Goal: Information Seeking & Learning: Learn about a topic

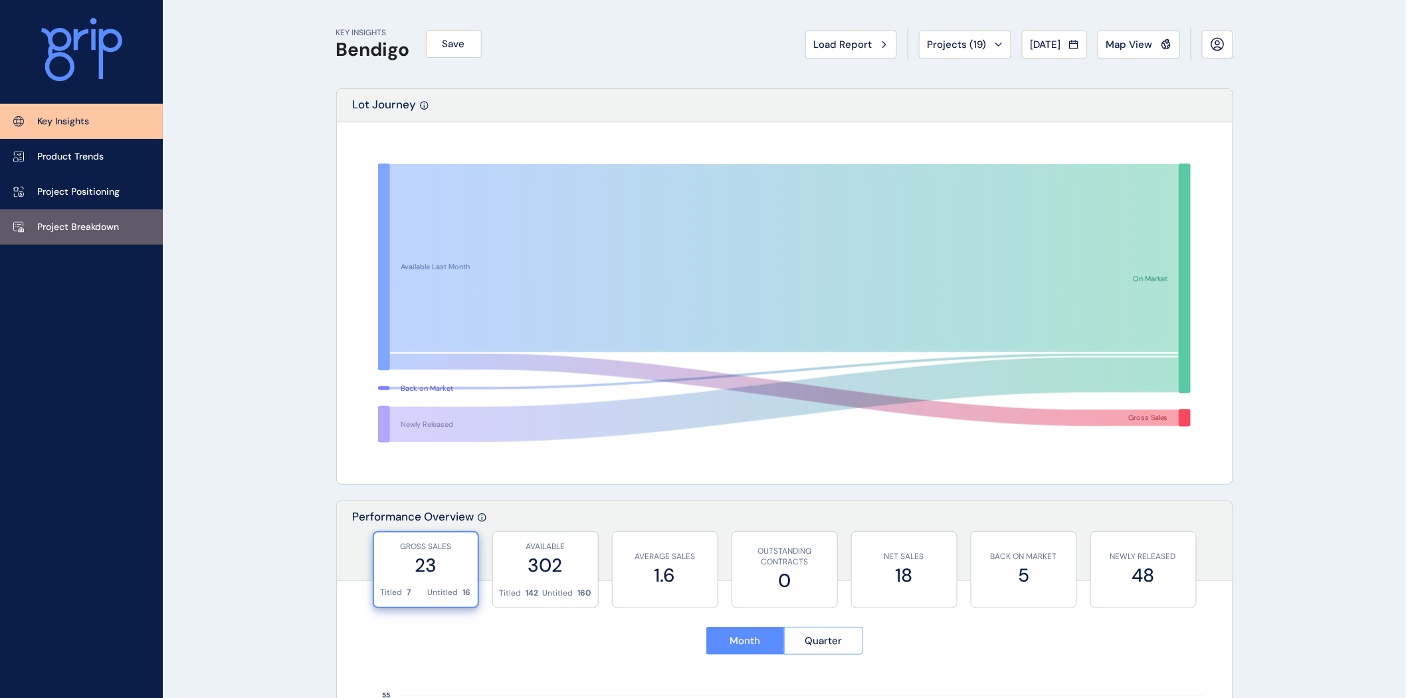
click at [84, 221] on p "Project Breakdown" at bounding box center [78, 227] width 82 height 13
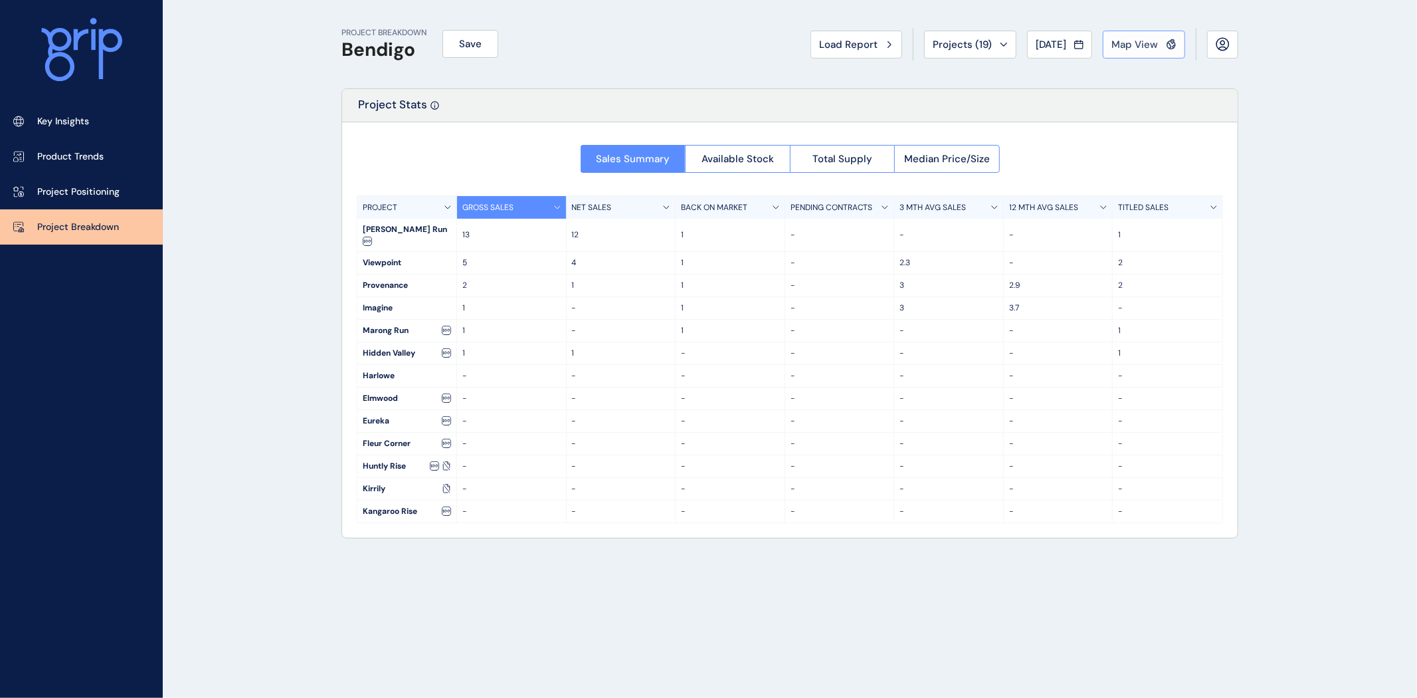
click at [1138, 47] on span "Map View" at bounding box center [1134, 44] width 47 height 13
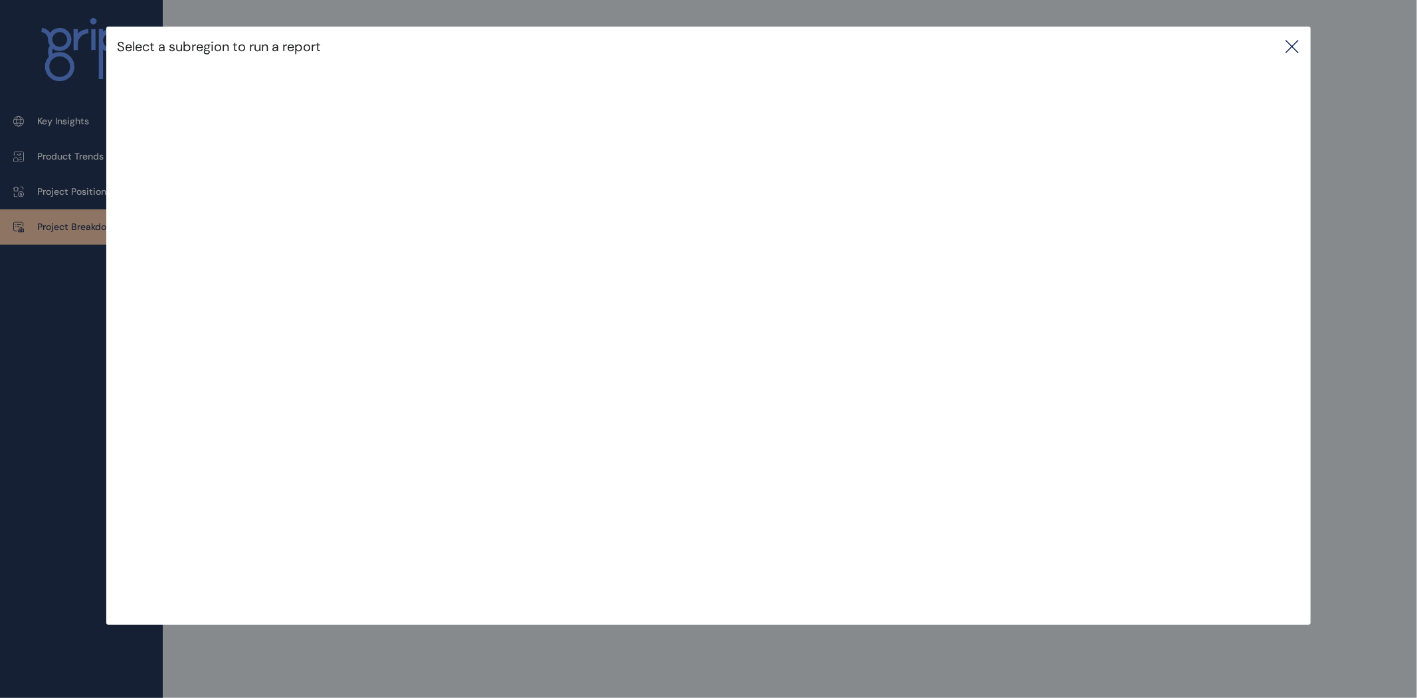
click at [1298, 48] on icon at bounding box center [1292, 47] width 16 height 16
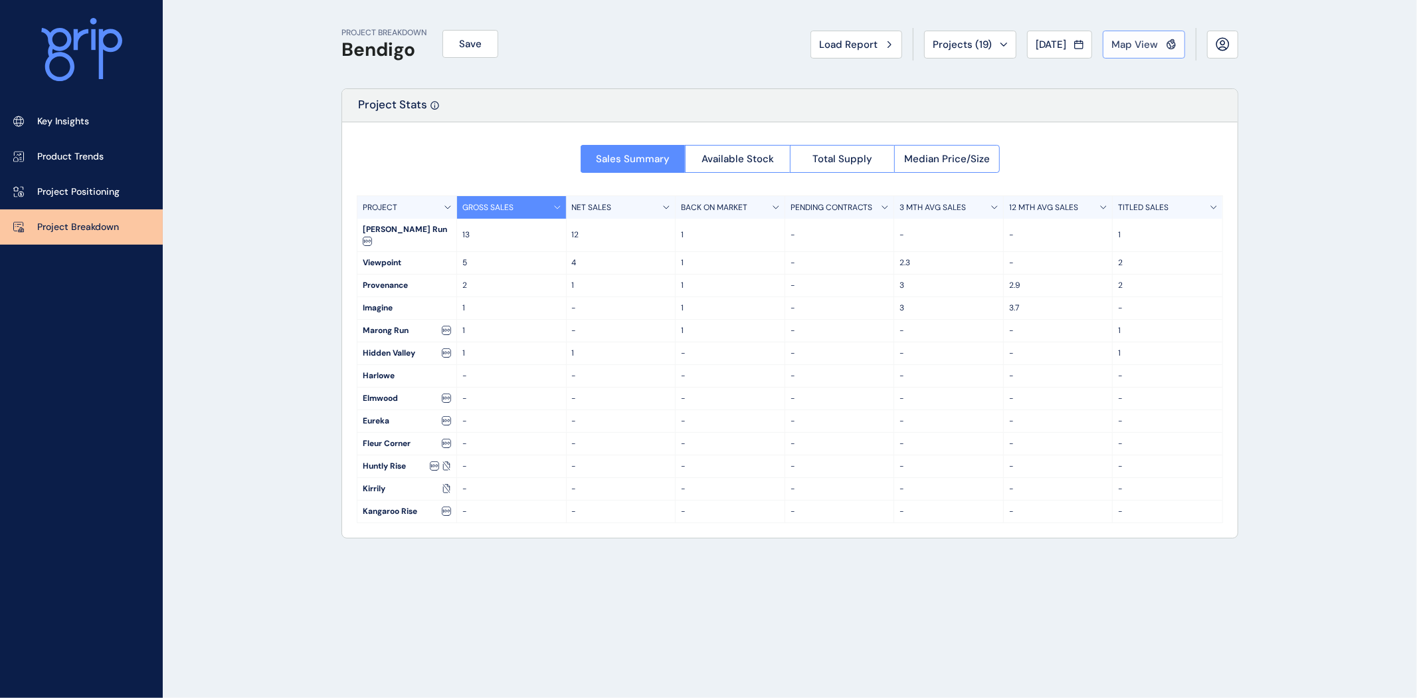
click at [1133, 47] on span "Map View" at bounding box center [1134, 44] width 47 height 13
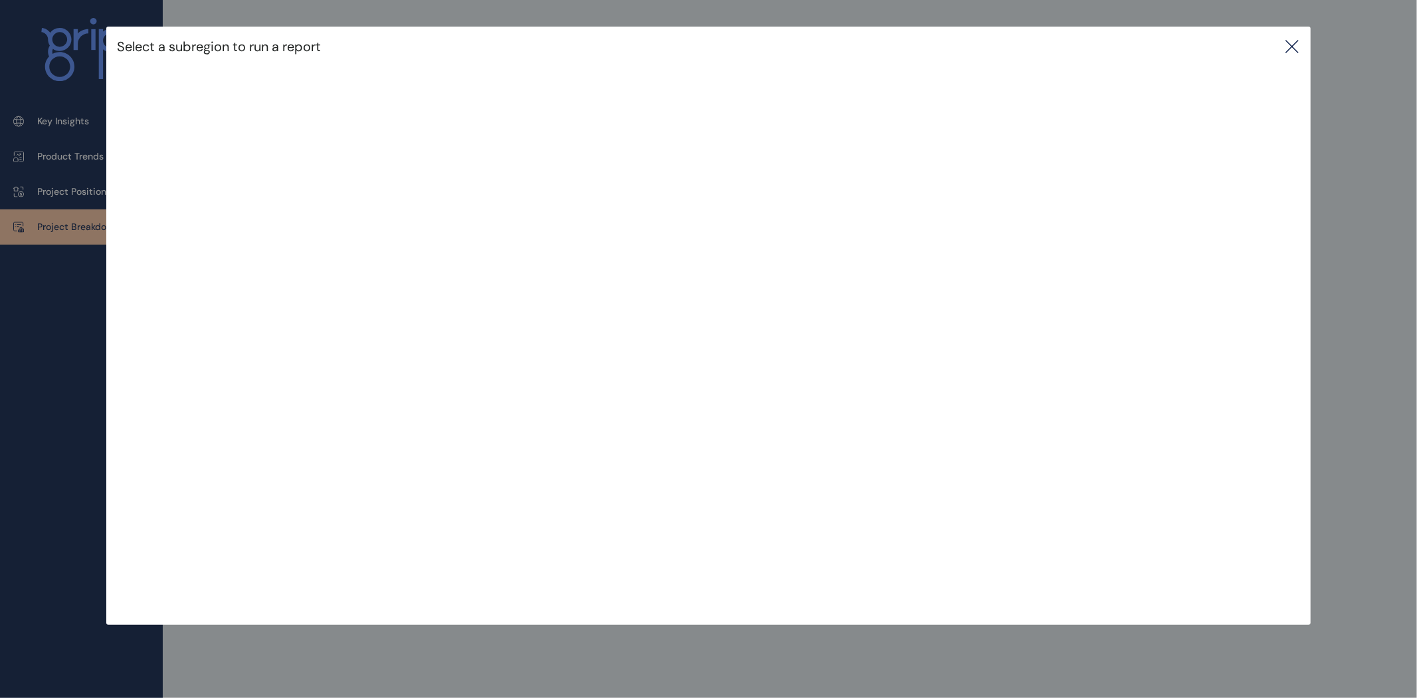
click at [1280, 44] on div "Select a subregion to run a report" at bounding box center [708, 47] width 1204 height 40
click at [1293, 44] on icon at bounding box center [1292, 47] width 12 height 12
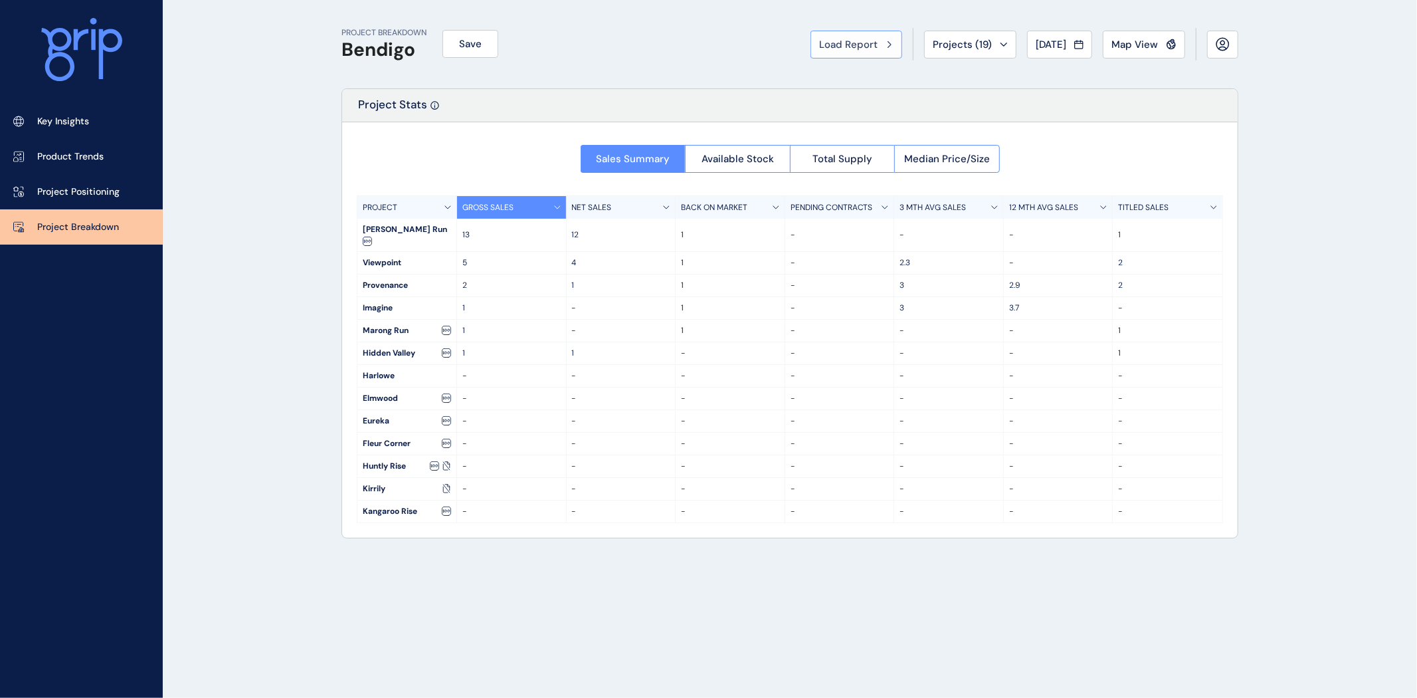
click at [845, 43] on span "Load Report" at bounding box center [848, 44] width 58 height 13
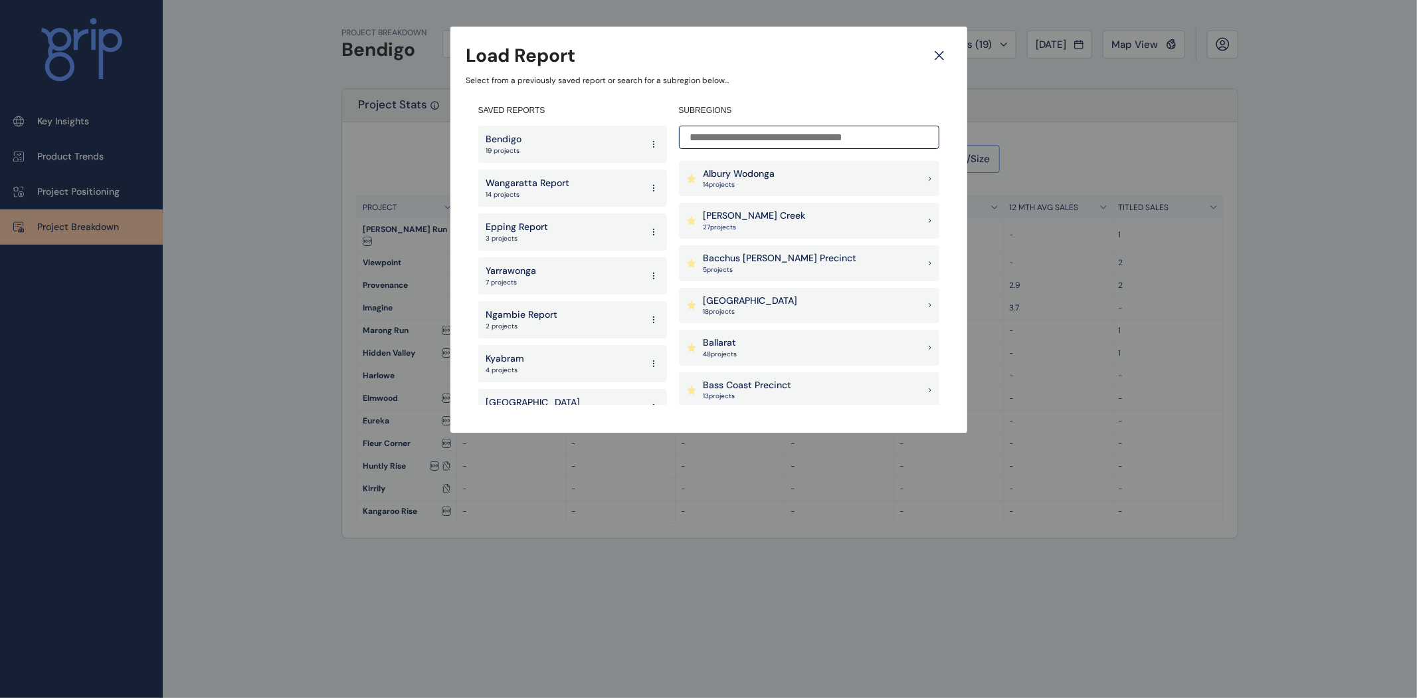
click at [734, 140] on input at bounding box center [809, 137] width 260 height 23
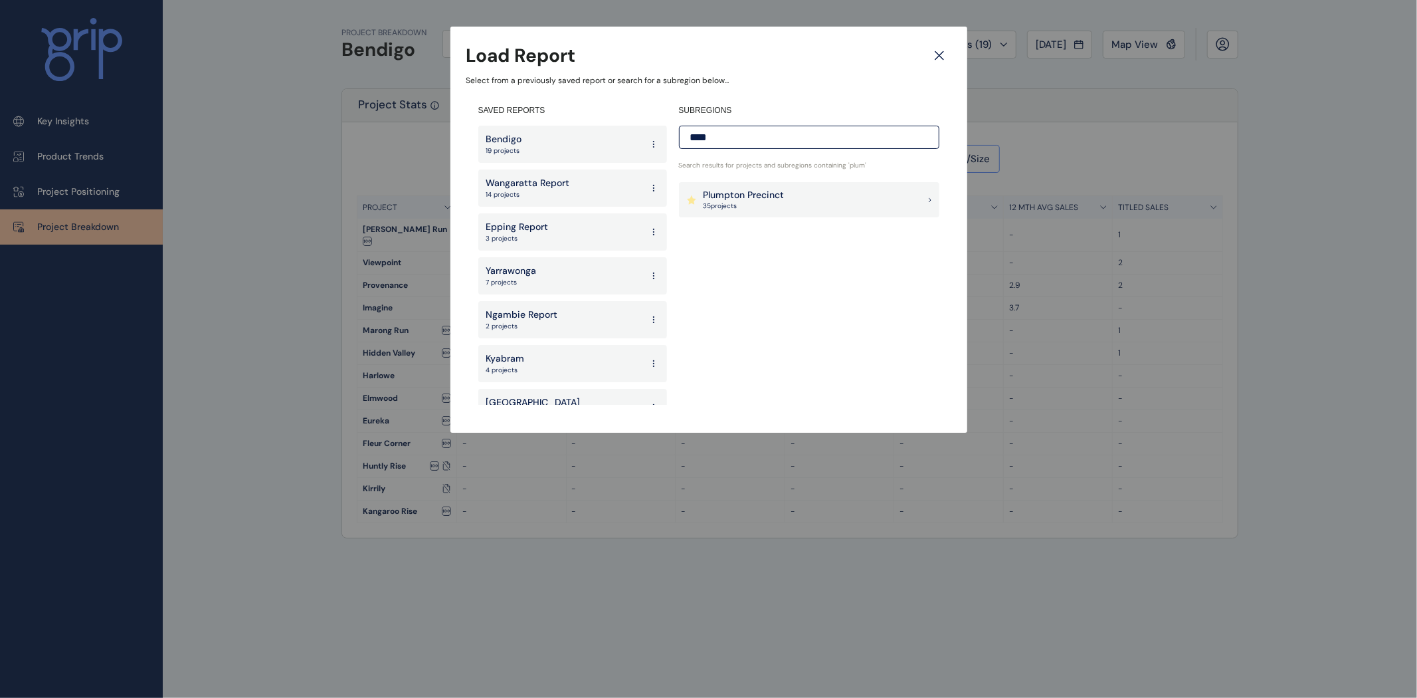
type input "****"
click at [765, 209] on p "35 project s" at bounding box center [744, 205] width 81 height 9
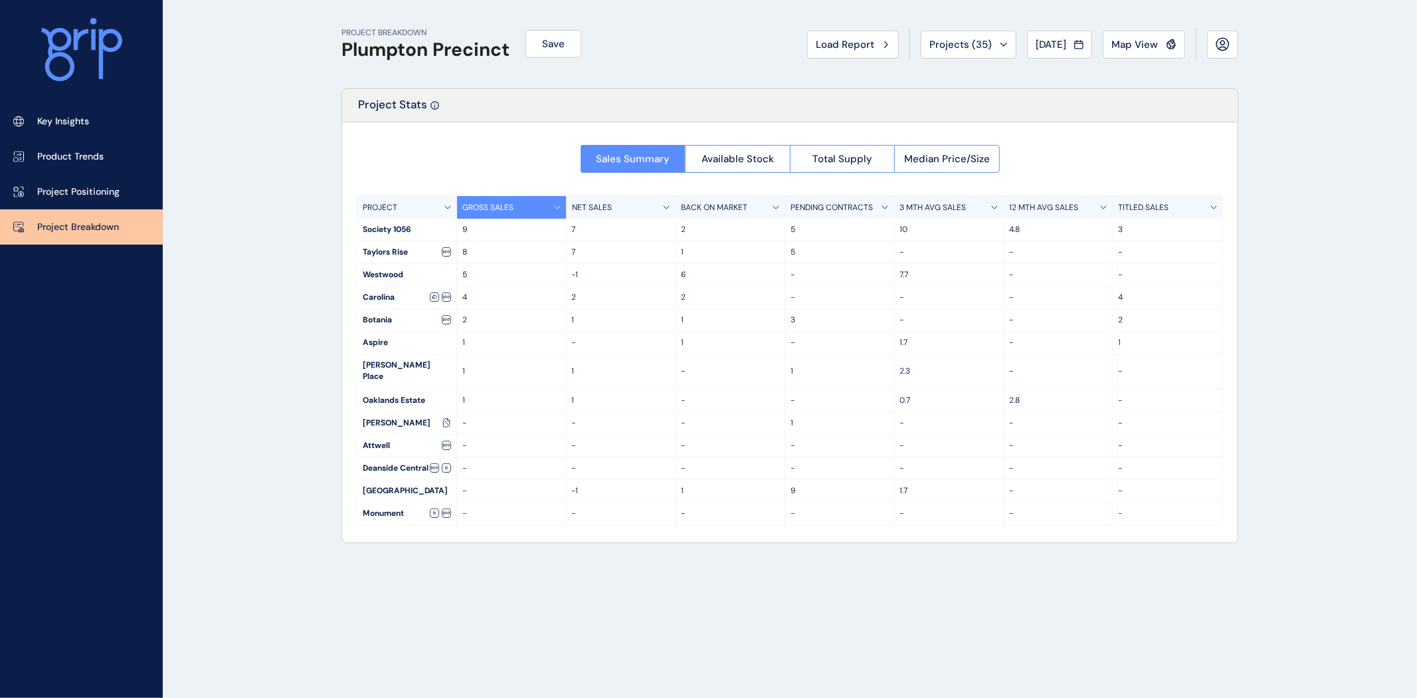
click at [920, 209] on p "3 MTH AVG SALES" at bounding box center [933, 207] width 66 height 11
